Goal: Communication & Community: Answer question/provide support

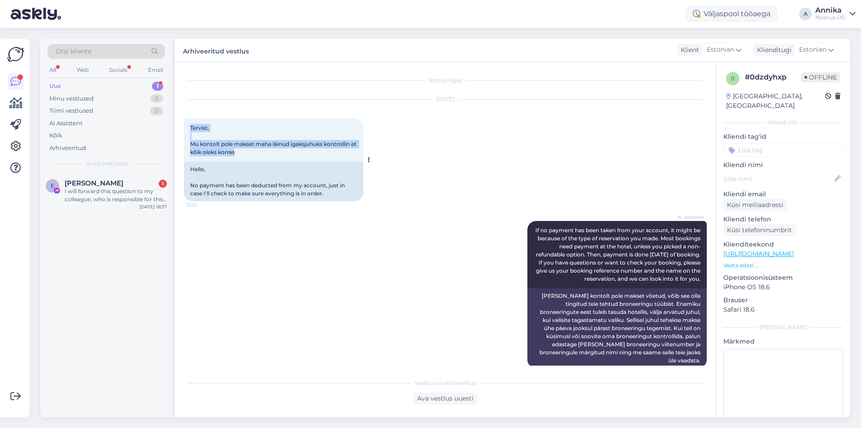
drag, startPoint x: 192, startPoint y: 127, endPoint x: 292, endPoint y: 148, distance: 102.8
click at [292, 148] on div "Tervist, Mu kontolt pole makset maha läinud igaksjuhuks kontrollin et kõik olek…" at bounding box center [273, 139] width 179 height 43
copy span "Tervist, Mu kontolt pole makset maha läinud igaksjuhuks kontrollin et kõik olek…"
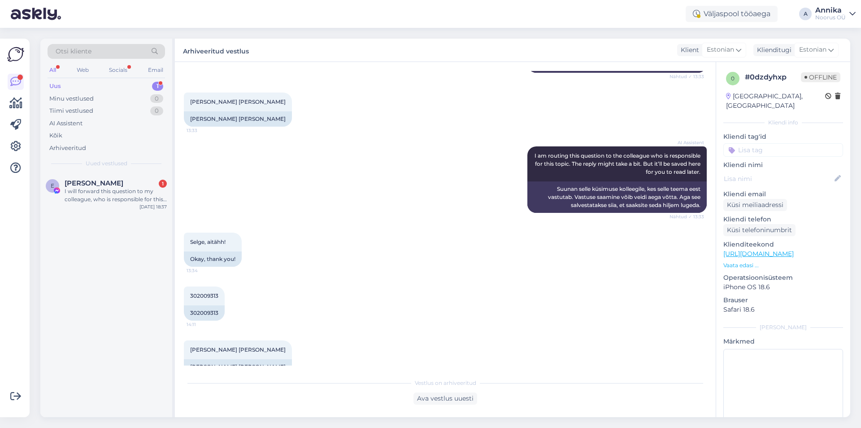
scroll to position [665, 0]
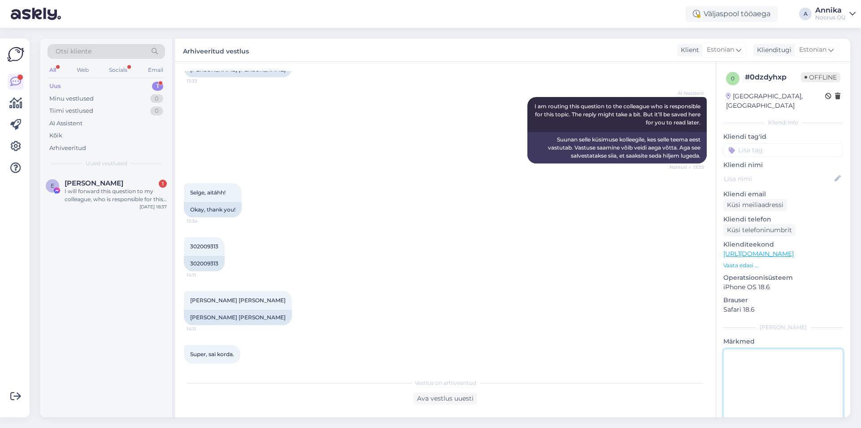
click at [758, 357] on textarea at bounding box center [784, 389] width 120 height 81
click at [756, 349] on textarea "To enrich screen reader interactions, please activate Accessibility in Grammarl…" at bounding box center [784, 389] width 120 height 81
click at [752, 359] on textarea "To enrich screen reader interactions, please activate Accessibility in Grammarl…" at bounding box center [784, 389] width 120 height 81
paste textarea "Tere, Palun saatke andmed raha tagastamise kohta."
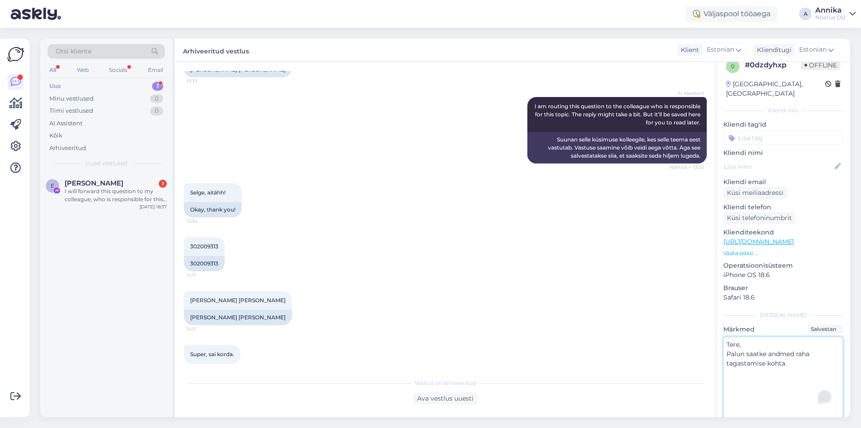
scroll to position [17, 0]
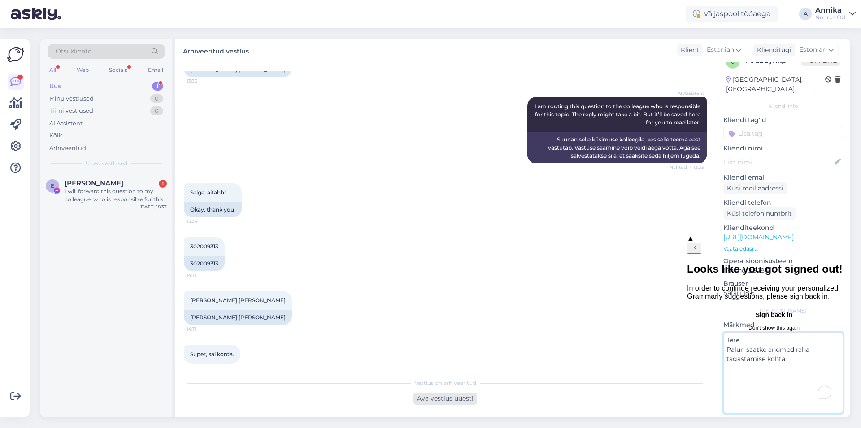
type textarea "Tere, Palun saatke andmed raha tagastamise kohta."
click at [464, 396] on div "Ava vestlus uuesti" at bounding box center [446, 398] width 64 height 12
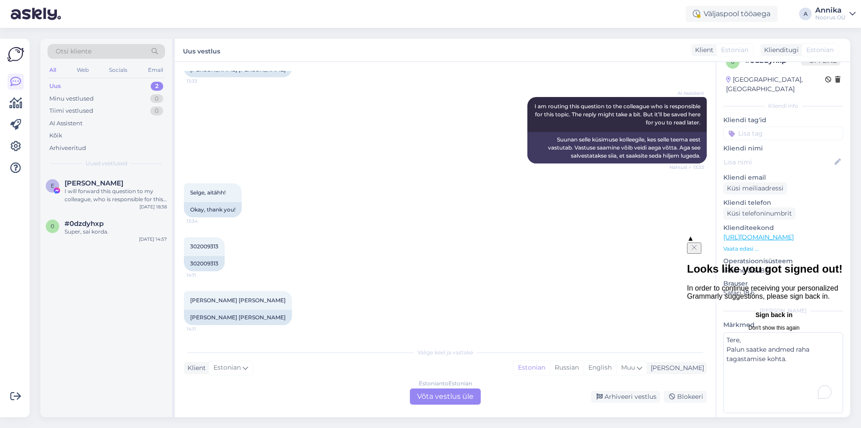
click at [274, 369] on div "Klient Estonian Mina Estonian Russian English Muu" at bounding box center [445, 368] width 523 height 12
click at [443, 392] on div "Estonian to Estonian Võta vestlus üle" at bounding box center [445, 396] width 71 height 16
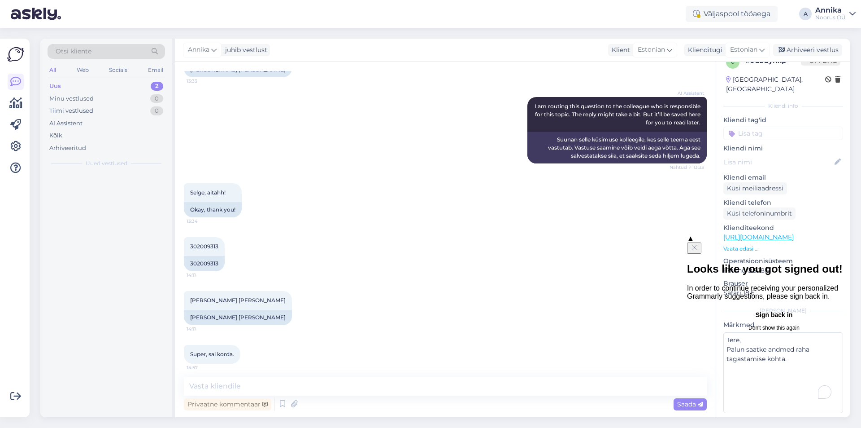
scroll to position [662, 0]
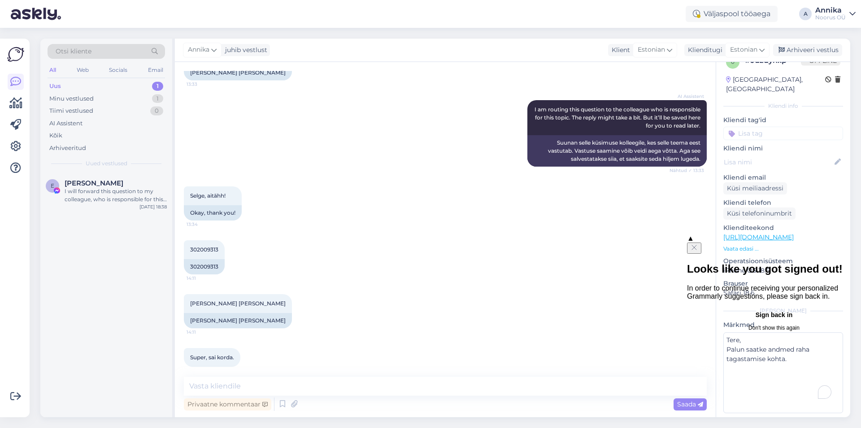
click at [698, 244] on icon "Close" at bounding box center [694, 247] width 7 height 7
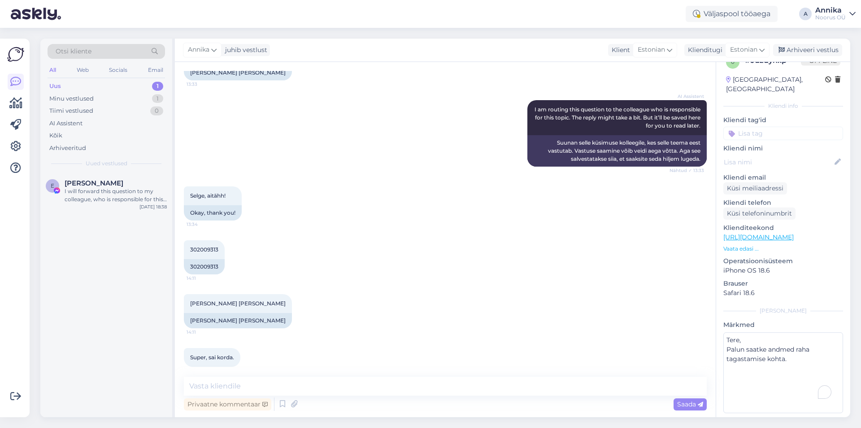
drag, startPoint x: 217, startPoint y: 401, endPoint x: 218, endPoint y: 382, distance: 18.4
click at [218, 382] on div "Privaatne kommentaar Saada" at bounding box center [445, 394] width 523 height 36
click at [218, 383] on textarea at bounding box center [445, 385] width 523 height 19
drag, startPoint x: 218, startPoint y: 383, endPoint x: 230, endPoint y: 398, distance: 18.5
click at [230, 398] on div "Privaatne kommentaar" at bounding box center [227, 404] width 87 height 12
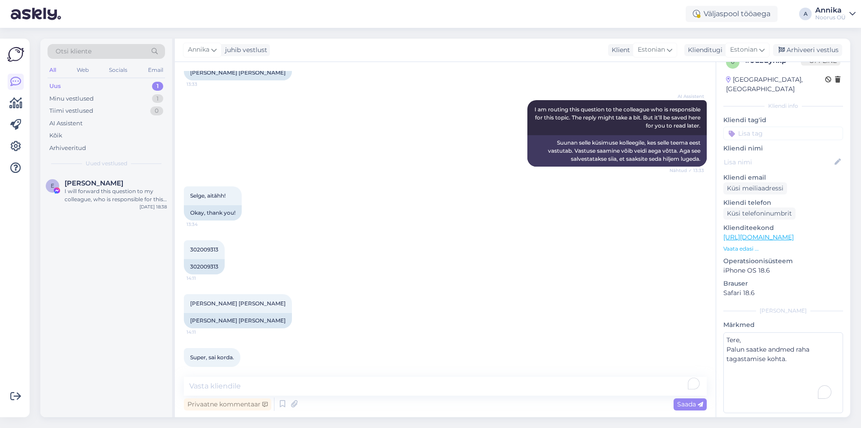
scroll to position [665, 0]
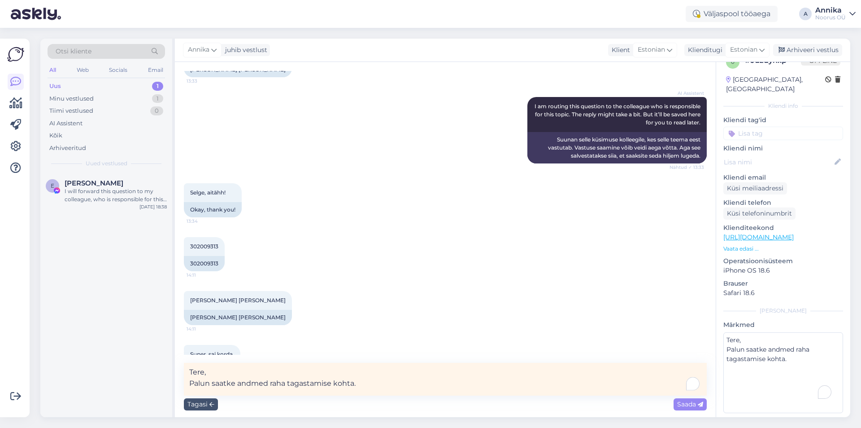
type textarea "Tere, Palun saatke andmed raha tagastamise kohta."
click at [201, 397] on div "Tagasi Saada" at bounding box center [445, 403] width 523 height 17
click at [203, 407] on div "Tagasi" at bounding box center [201, 404] width 34 height 12
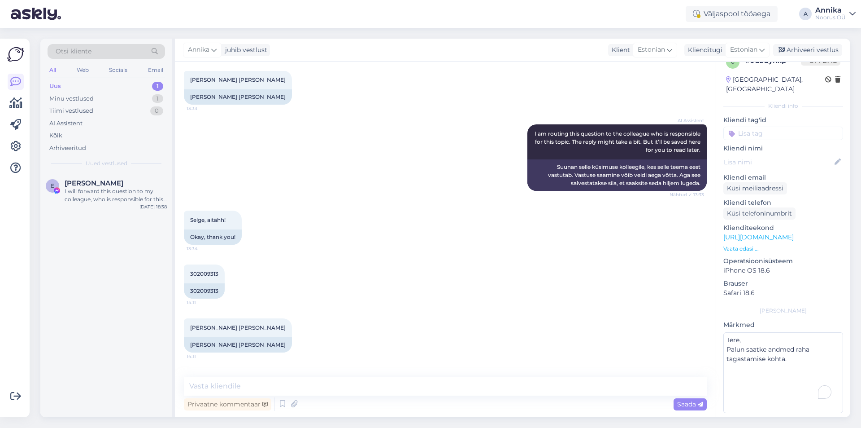
scroll to position [662, 0]
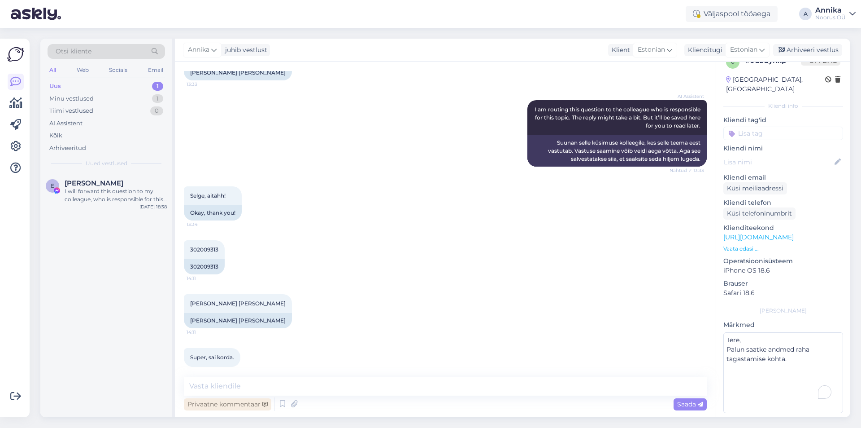
click at [224, 406] on div "Privaatne kommentaar" at bounding box center [227, 404] width 87 height 12
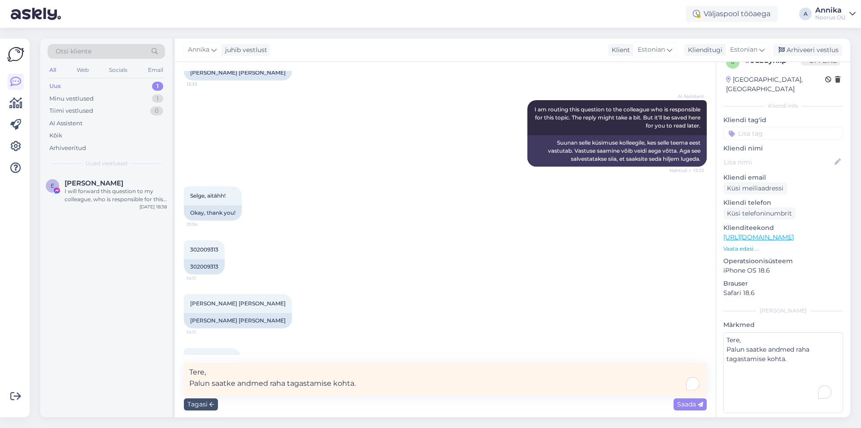
drag, startPoint x: 197, startPoint y: 411, endPoint x: 202, endPoint y: 410, distance: 4.6
click at [198, 411] on div "Tagasi Saada" at bounding box center [445, 403] width 523 height 17
click at [686, 406] on span "Saada" at bounding box center [690, 404] width 26 height 8
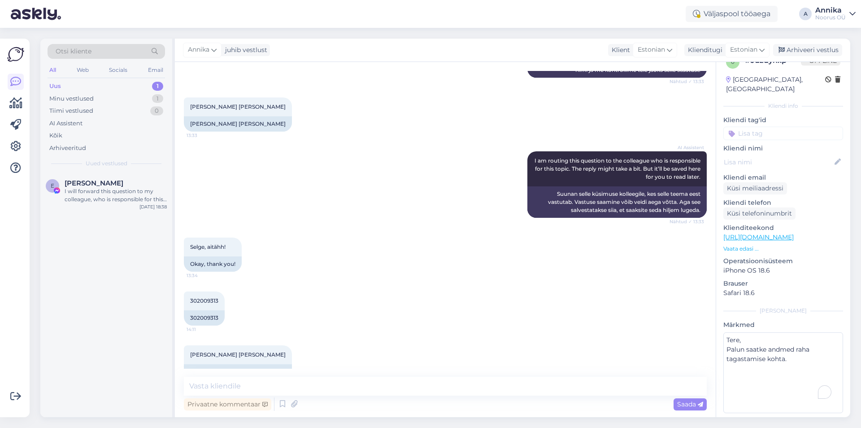
scroll to position [700, 0]
